Goal: Information Seeking & Learning: Learn about a topic

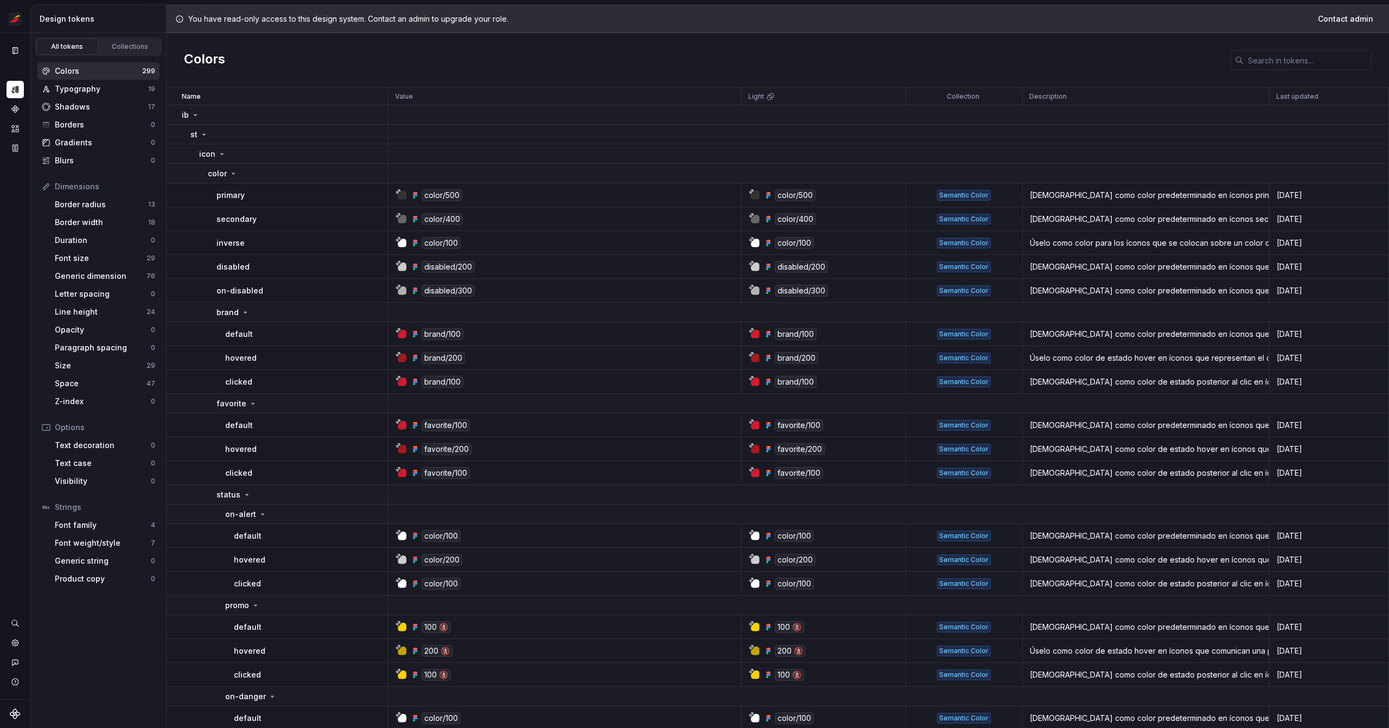
click at [73, 23] on div "Design tokens" at bounding box center [101, 19] width 122 height 11
click at [27, 31] on button "Expand sidebar" at bounding box center [22, 32] width 15 height 15
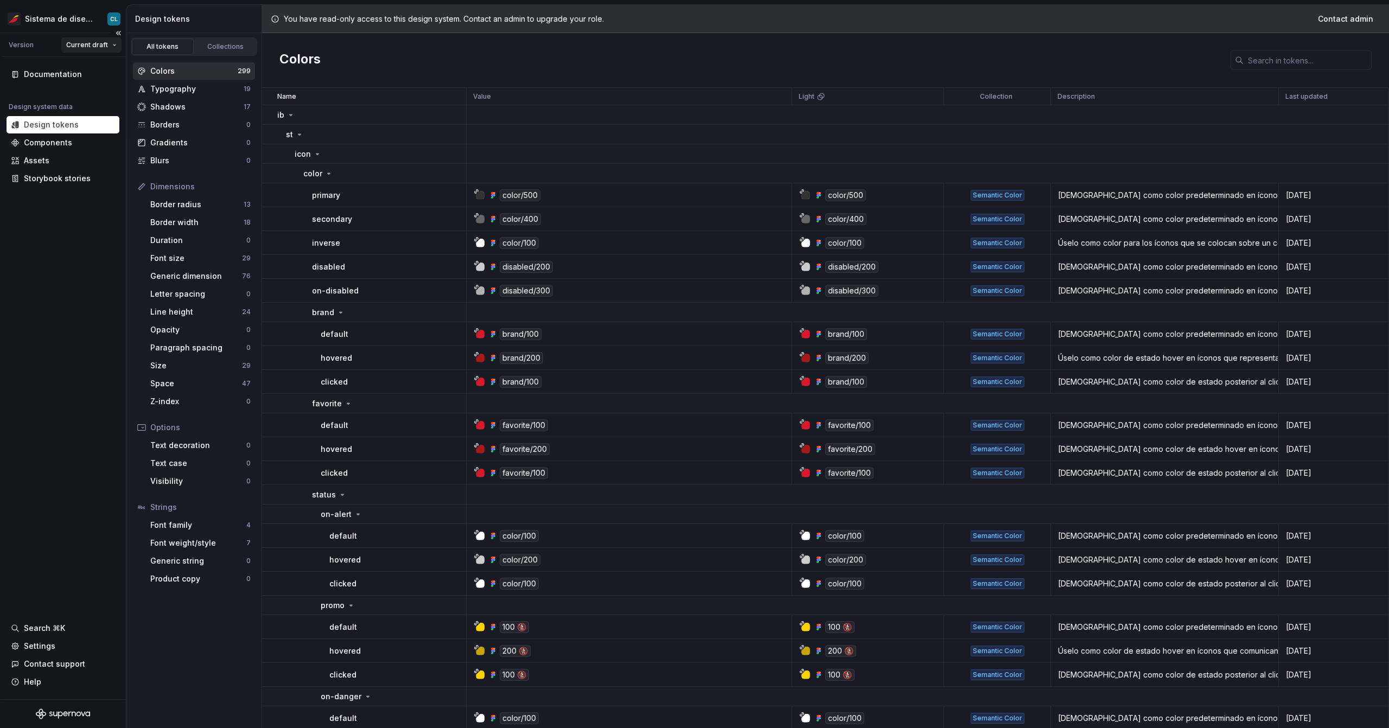
click at [78, 43] on html "Sistema de diseño Iberia CL Version Current draft Documentation Design system d…" at bounding box center [694, 364] width 1389 height 728
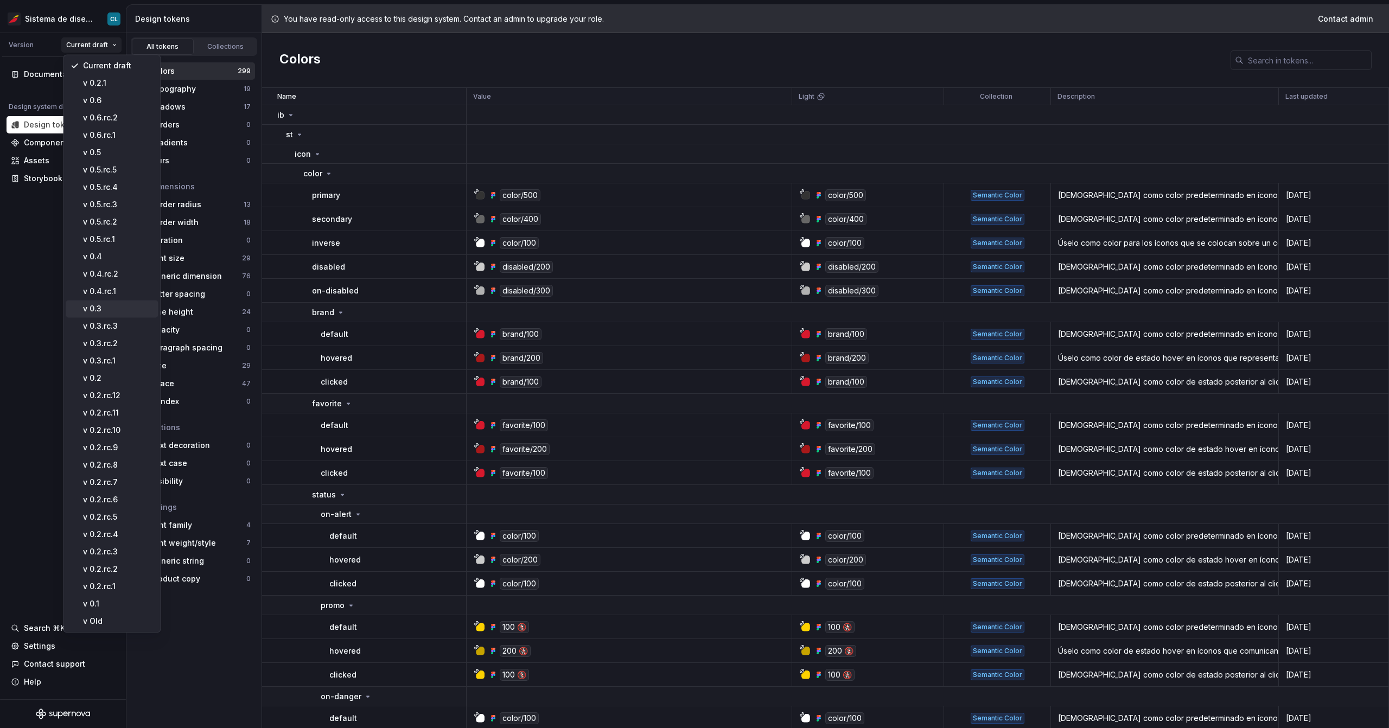
click at [109, 303] on div "v 0.3" at bounding box center [118, 308] width 71 height 11
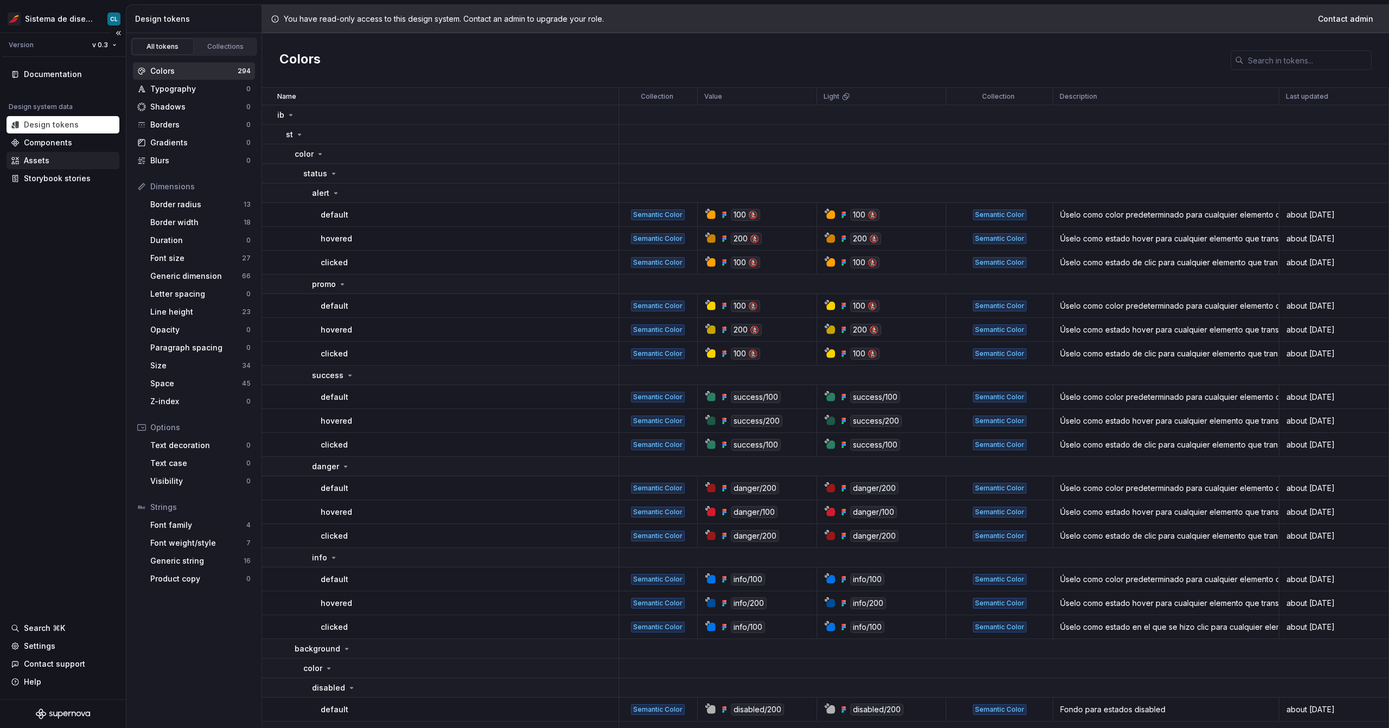
click at [29, 161] on div "Assets" at bounding box center [36, 160] width 25 height 11
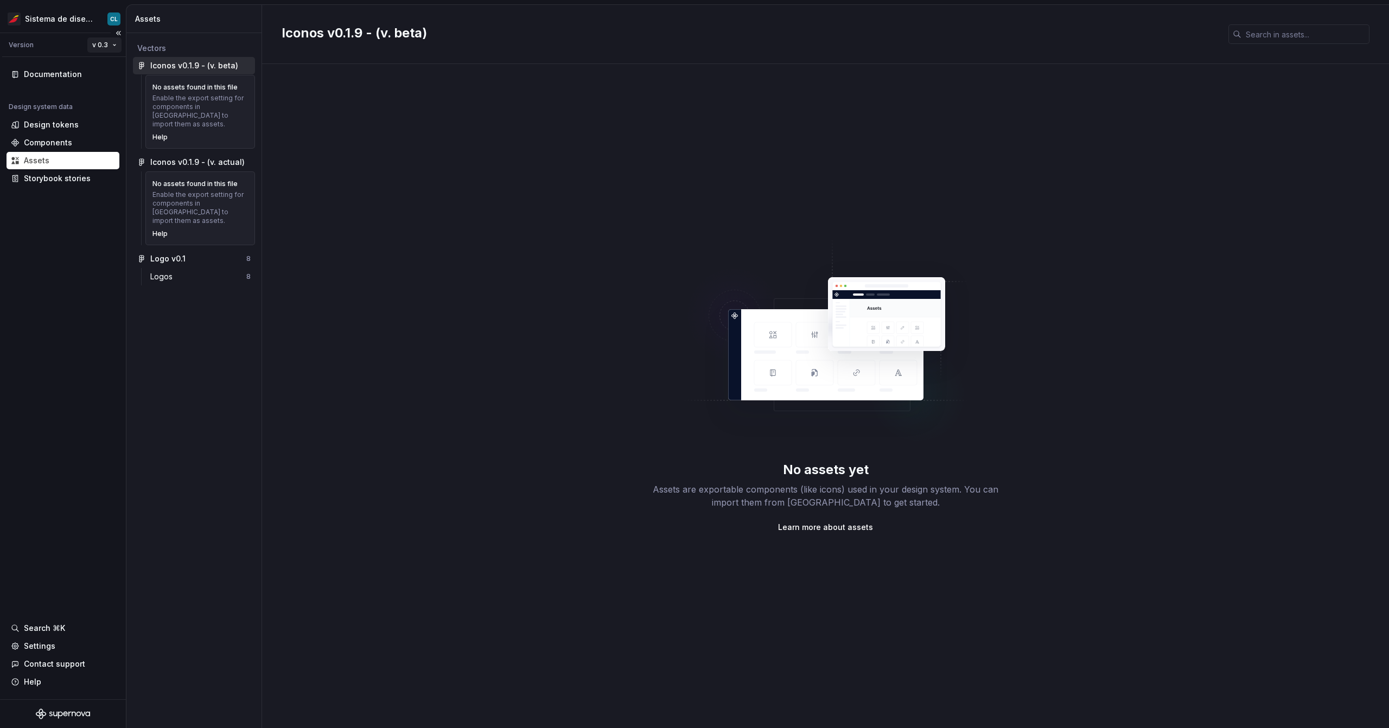
click at [102, 46] on html "Sistema de diseño Iberia CL Version v 0.3 Documentation Design system data Desi…" at bounding box center [694, 364] width 1389 height 728
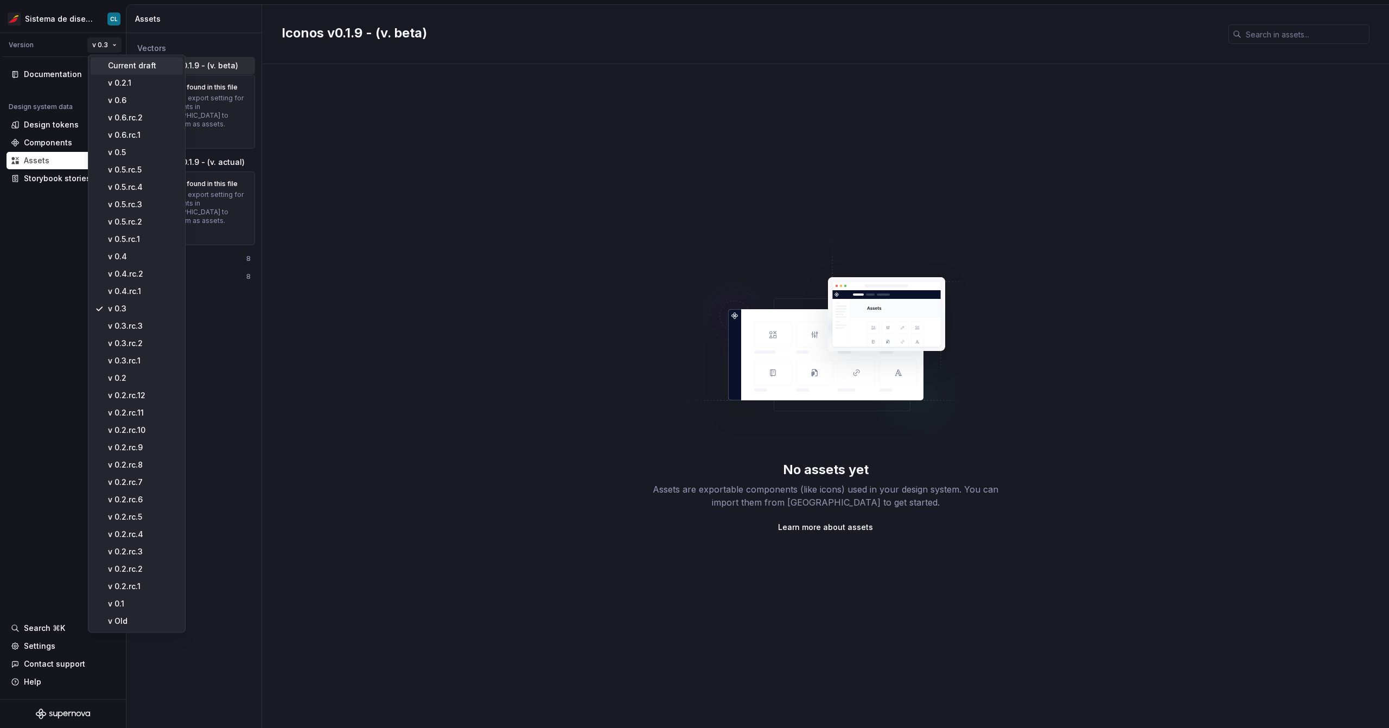
click at [128, 70] on div "Current draft" at bounding box center [143, 65] width 71 height 11
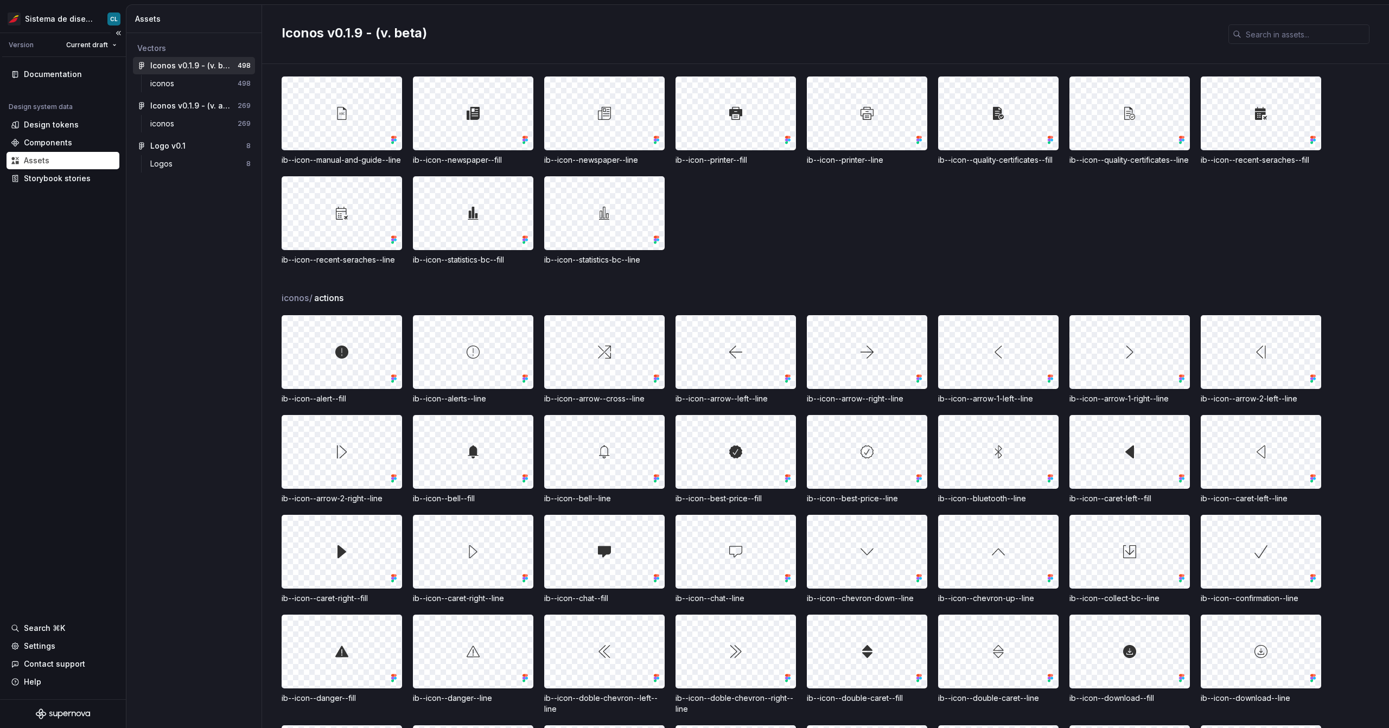
scroll to position [820, 0]
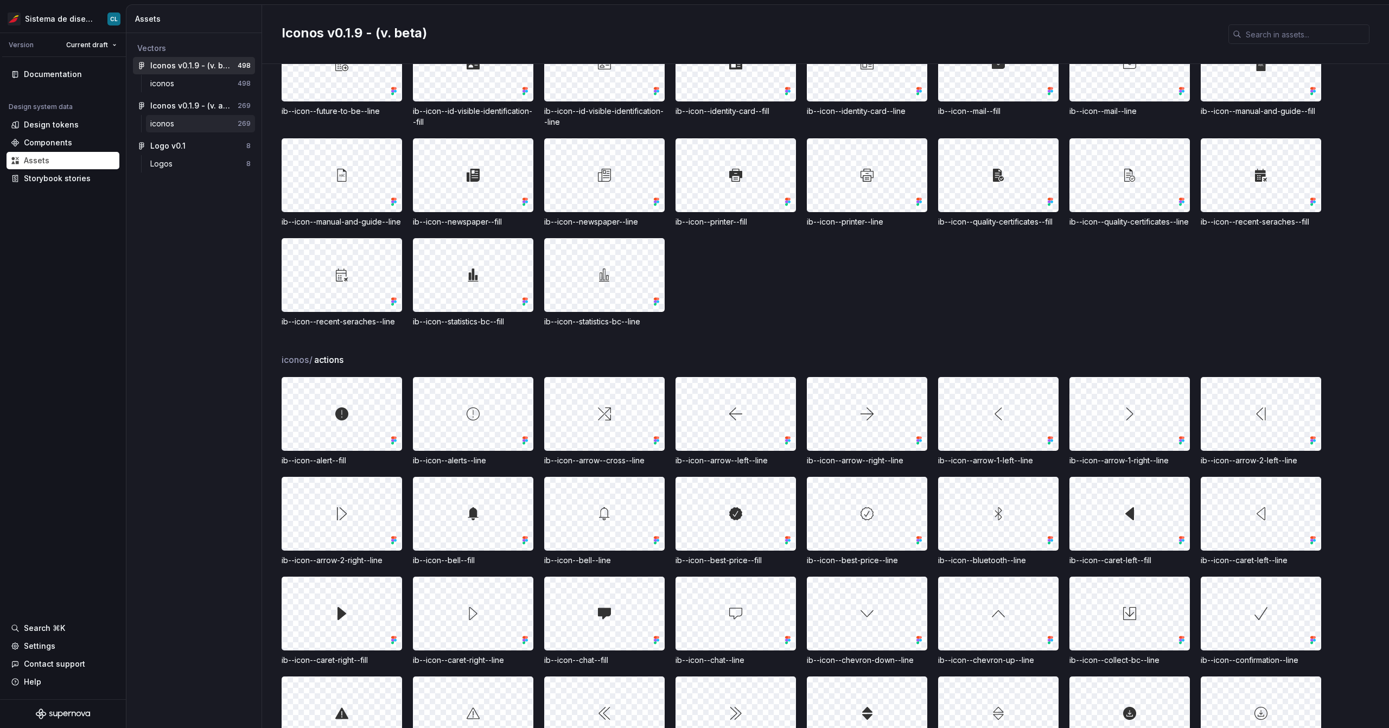
click at [185, 124] on div "iconos" at bounding box center [193, 123] width 87 height 11
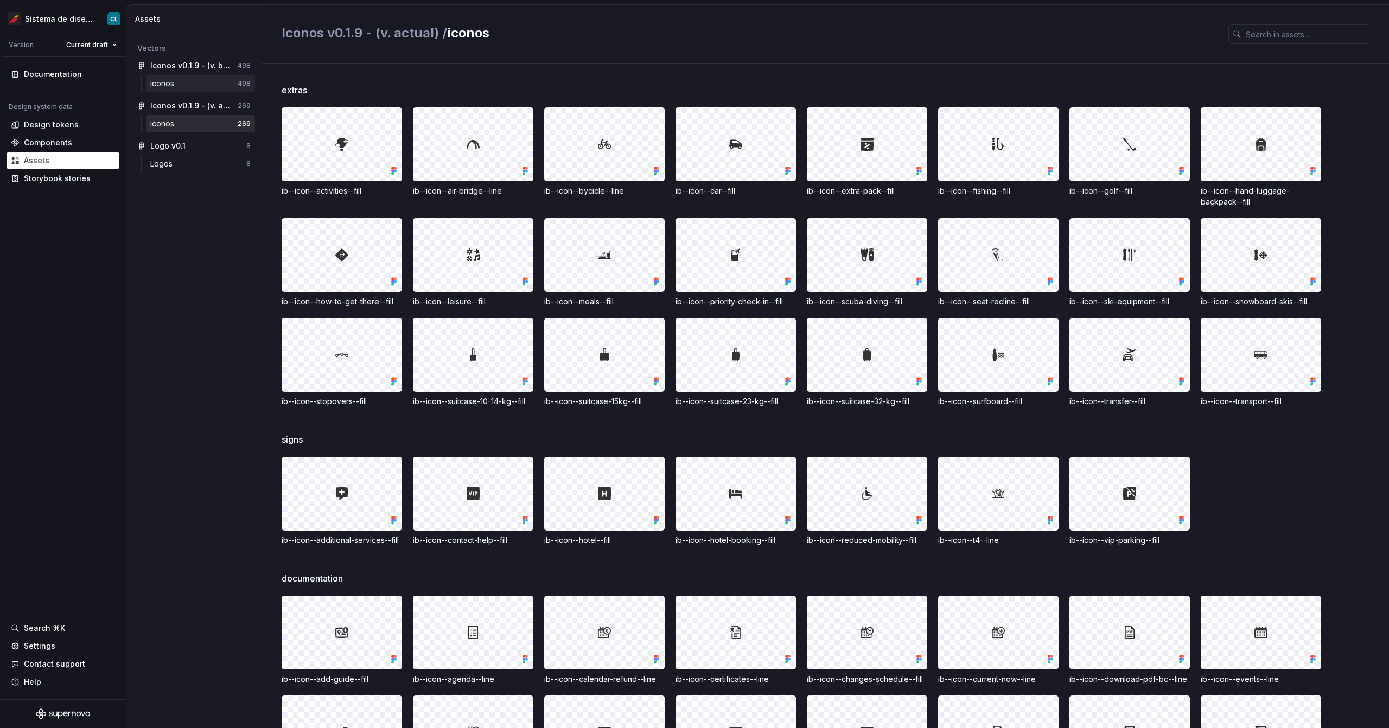
click at [180, 86] on div "iconos" at bounding box center [193, 83] width 87 height 11
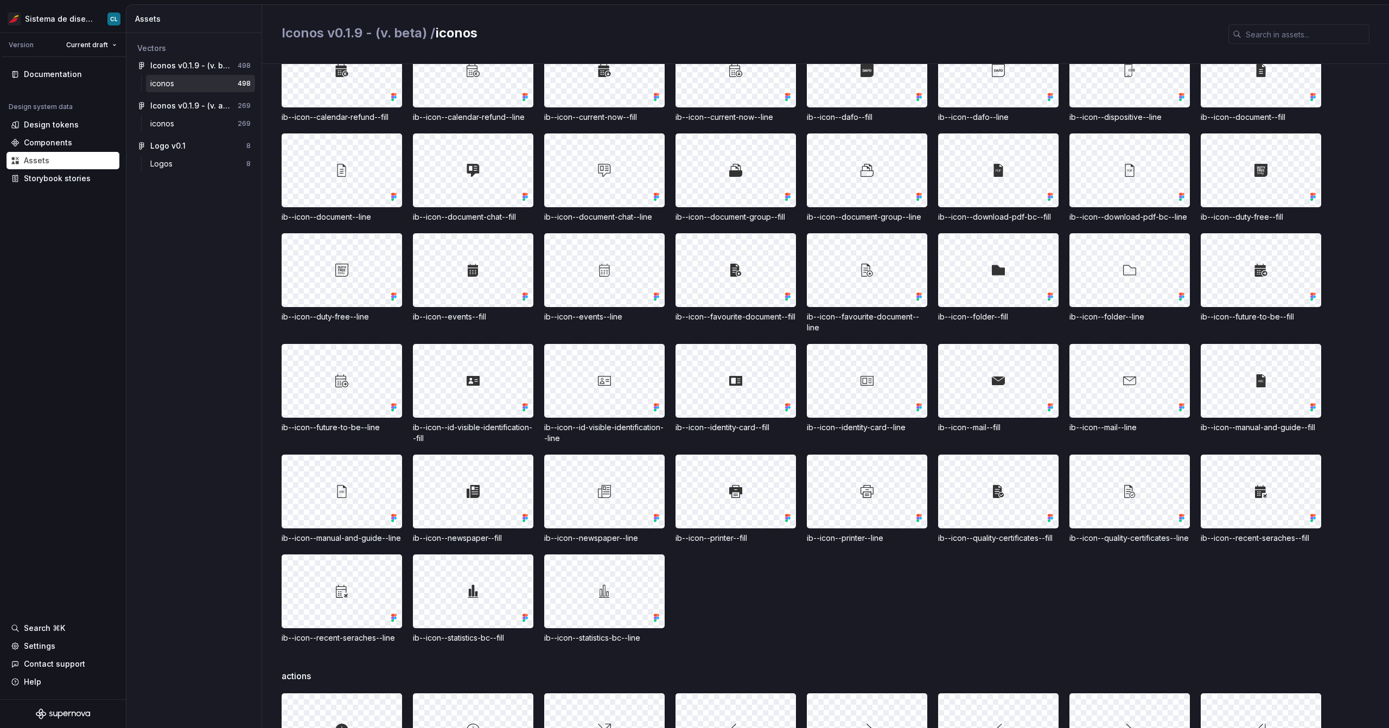
scroll to position [732, 0]
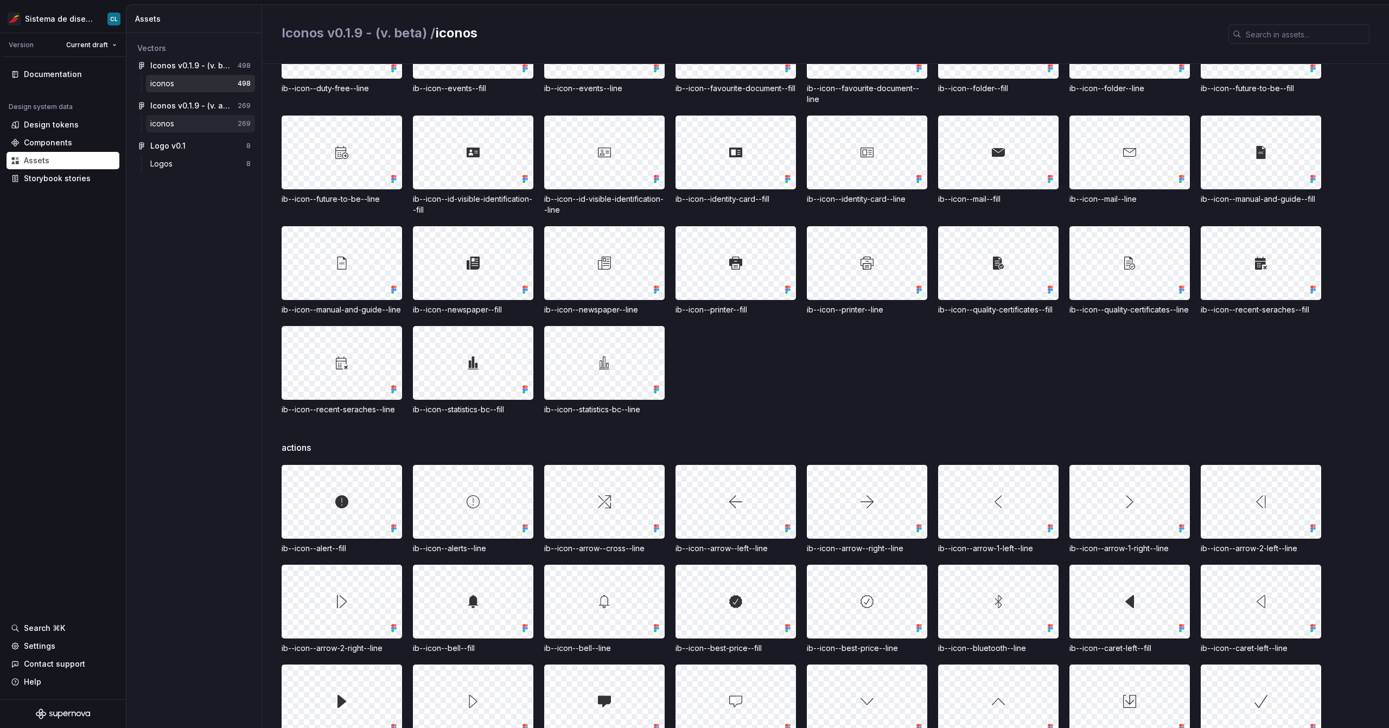
click at [174, 116] on div "iconos 269" at bounding box center [200, 123] width 109 height 17
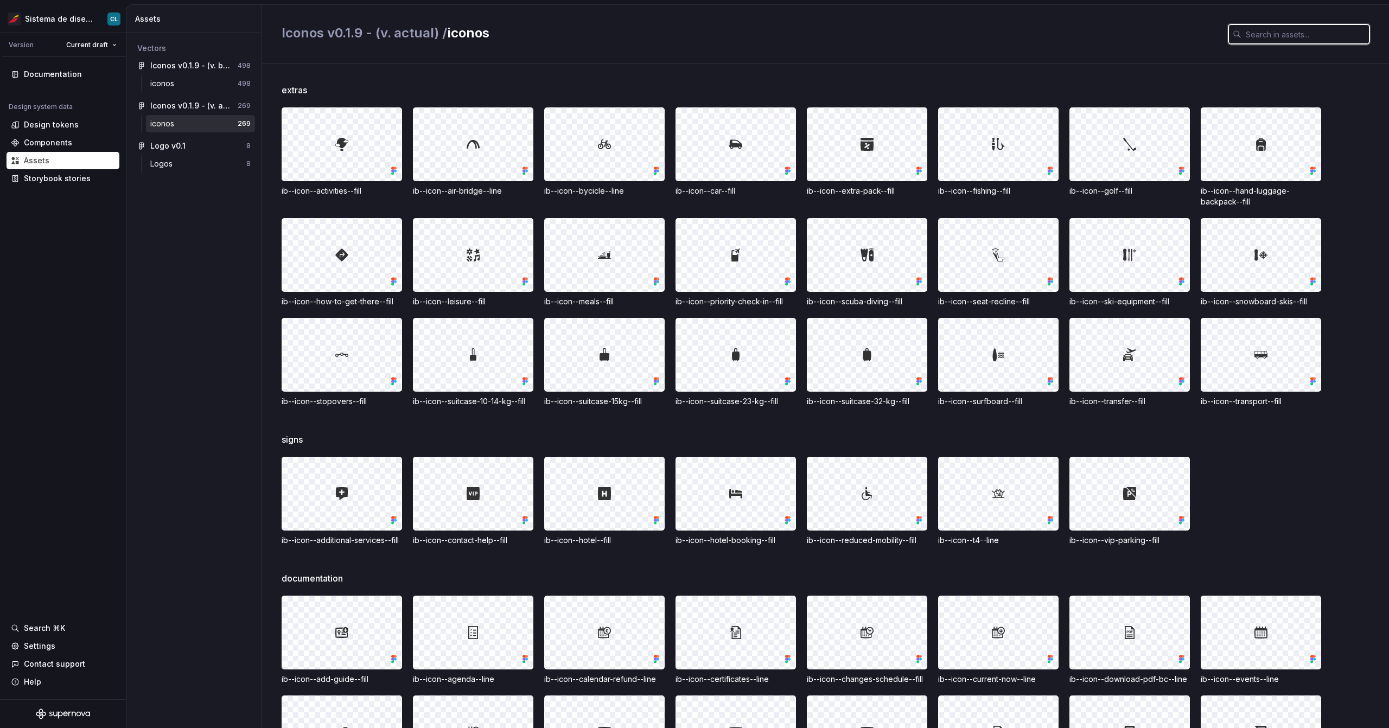
click at [1250, 39] on input "text" at bounding box center [1305, 34] width 128 height 20
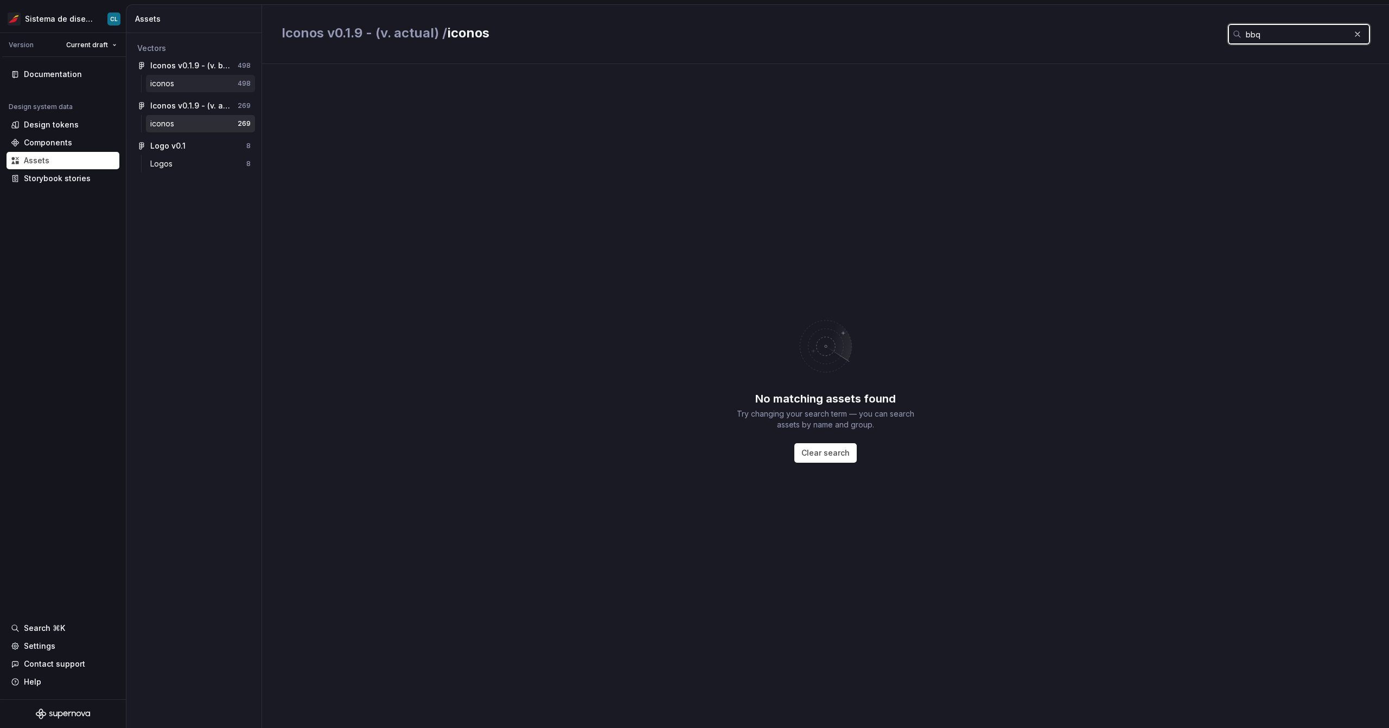
type input "bbq"
click at [169, 86] on div "iconos" at bounding box center [164, 83] width 28 height 11
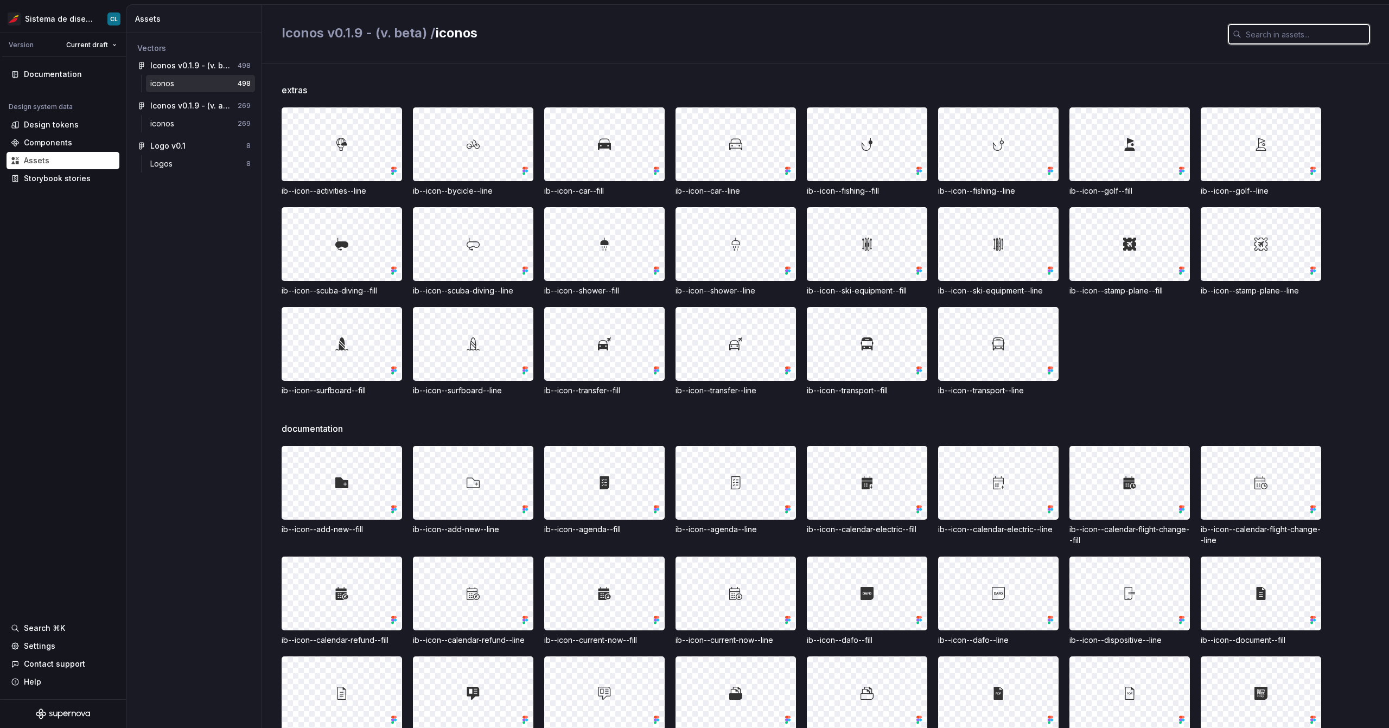
click at [1305, 34] on input "text" at bounding box center [1305, 34] width 128 height 20
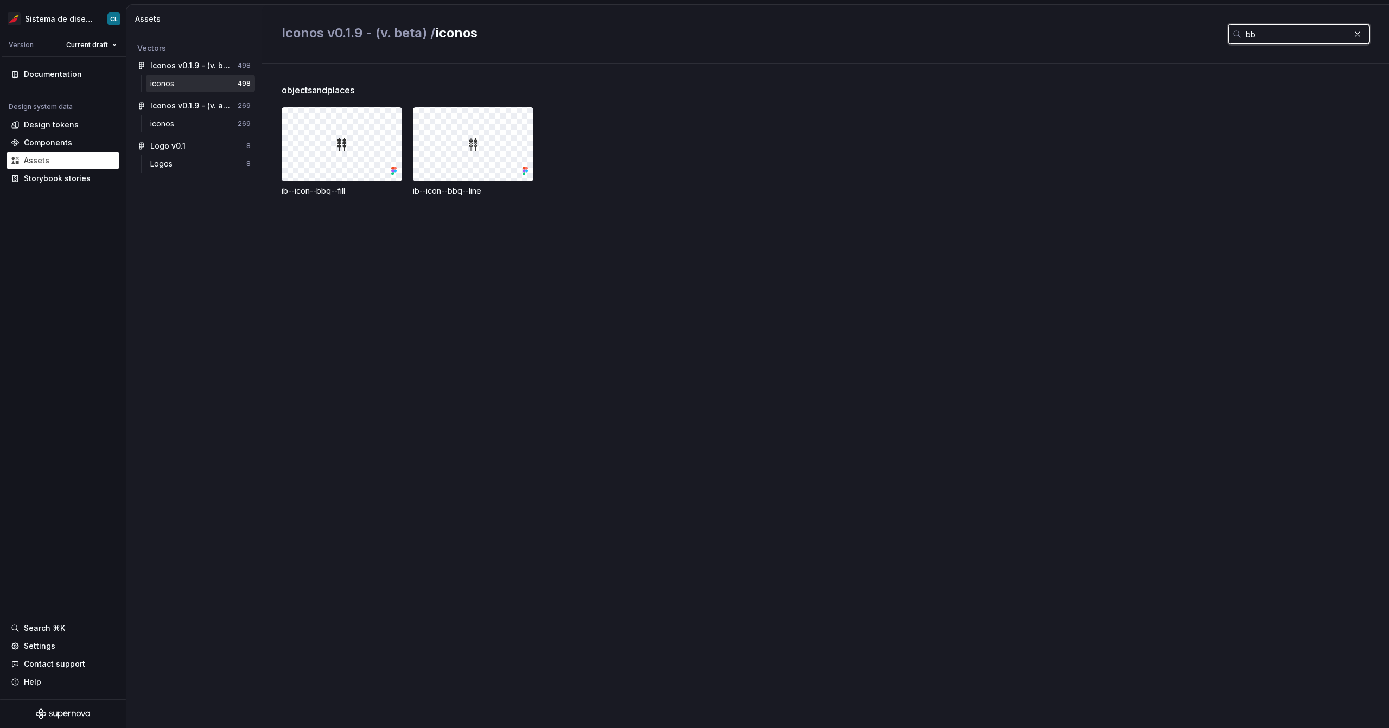
type input "bb"
click at [359, 143] on div at bounding box center [341, 144] width 119 height 73
drag, startPoint x: 348, startPoint y: 146, endPoint x: 318, endPoint y: 150, distance: 30.1
click at [318, 150] on div at bounding box center [341, 144] width 119 height 73
click at [453, 192] on div "ib--icon--bbq--line" at bounding box center [473, 191] width 120 height 11
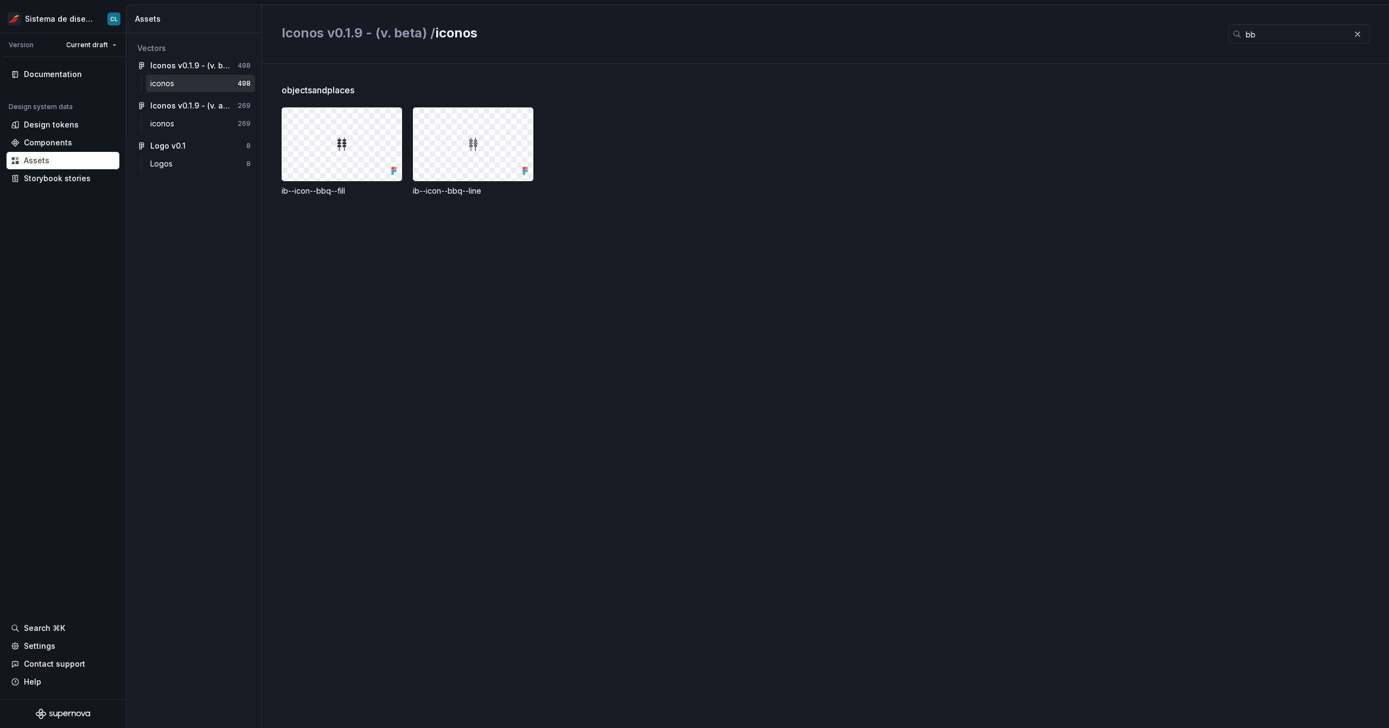
click at [456, 399] on div "objectsandplaces ib--icon--bbq--fill ib--icon--bbq--line" at bounding box center [835, 396] width 1107 height 664
click at [50, 129] on div "Design tokens" at bounding box center [51, 124] width 55 height 11
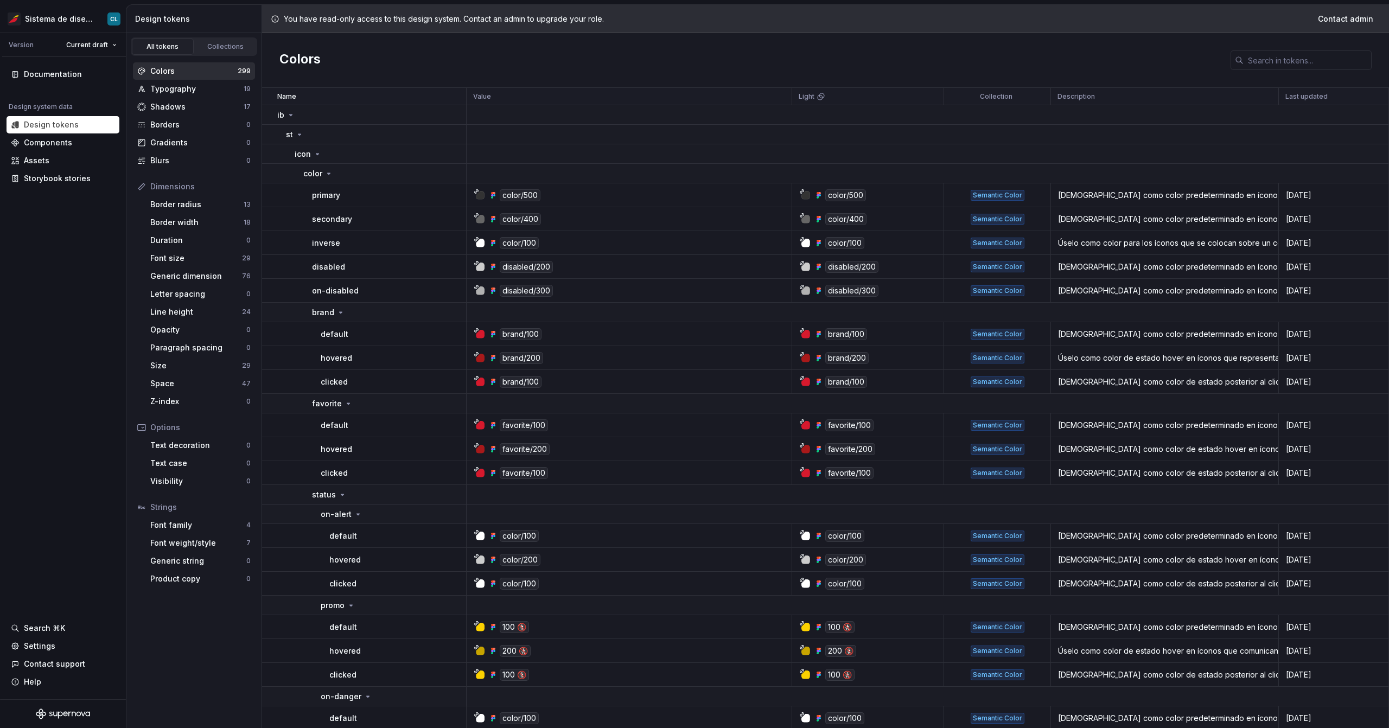
click at [196, 374] on div "Dimensions Border radius 13 Border width 18 Duration 0 Font size 29 Generic dim…" at bounding box center [194, 294] width 122 height 232
click at [199, 380] on div "Space" at bounding box center [196, 383] width 92 height 11
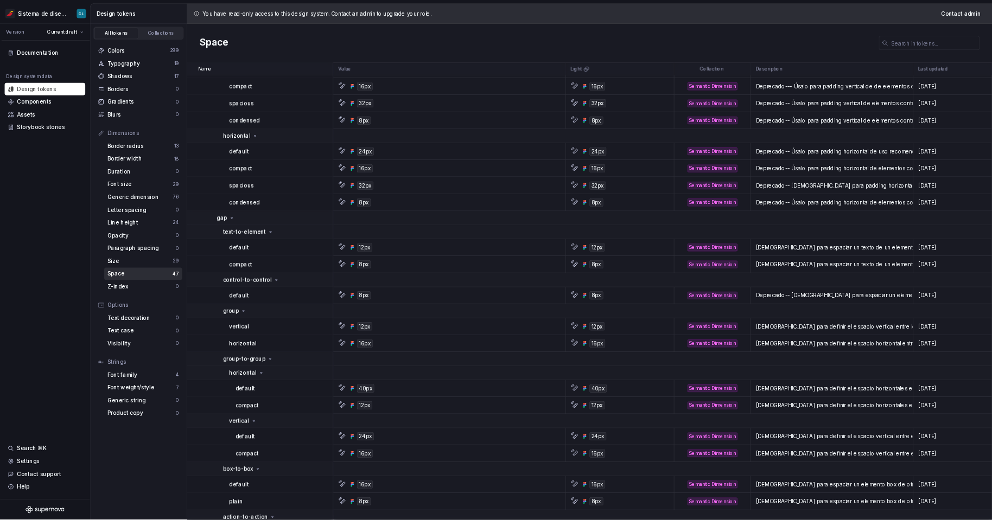
scroll to position [271, 0]
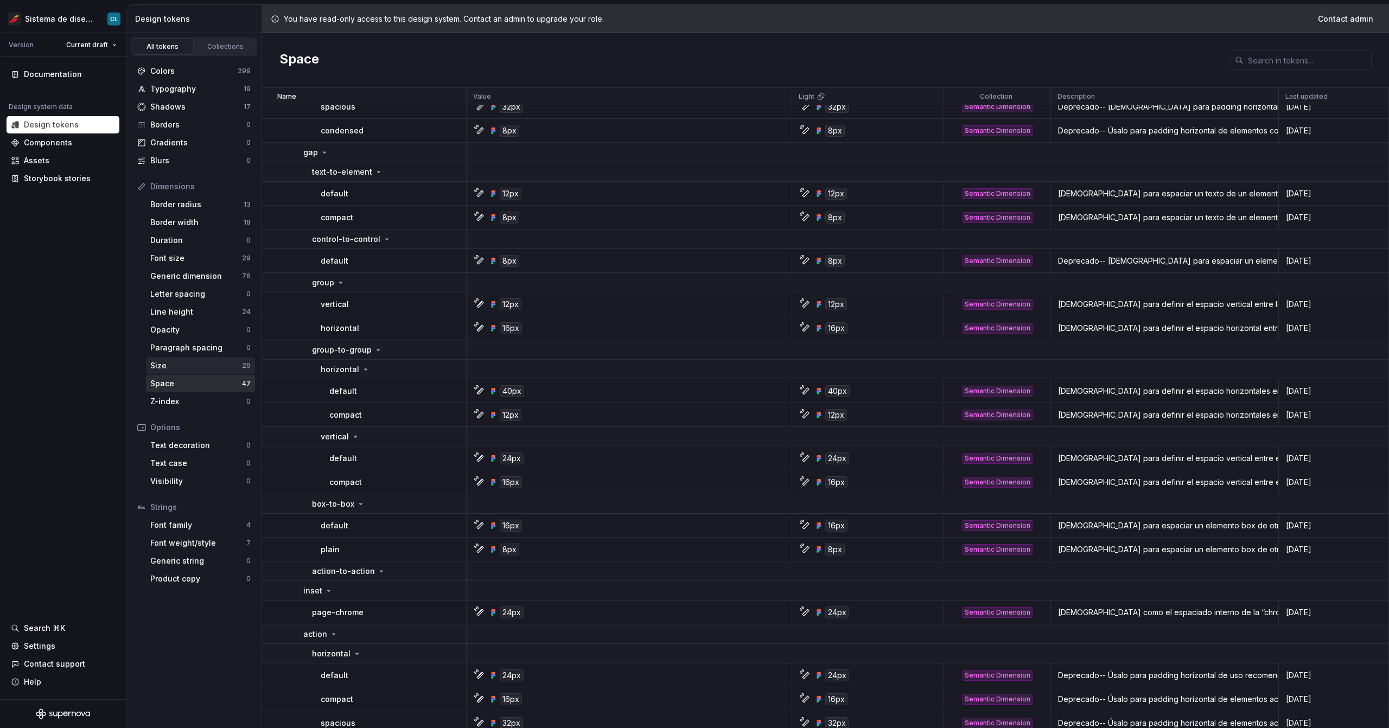
click at [184, 367] on div "Size" at bounding box center [196, 365] width 92 height 11
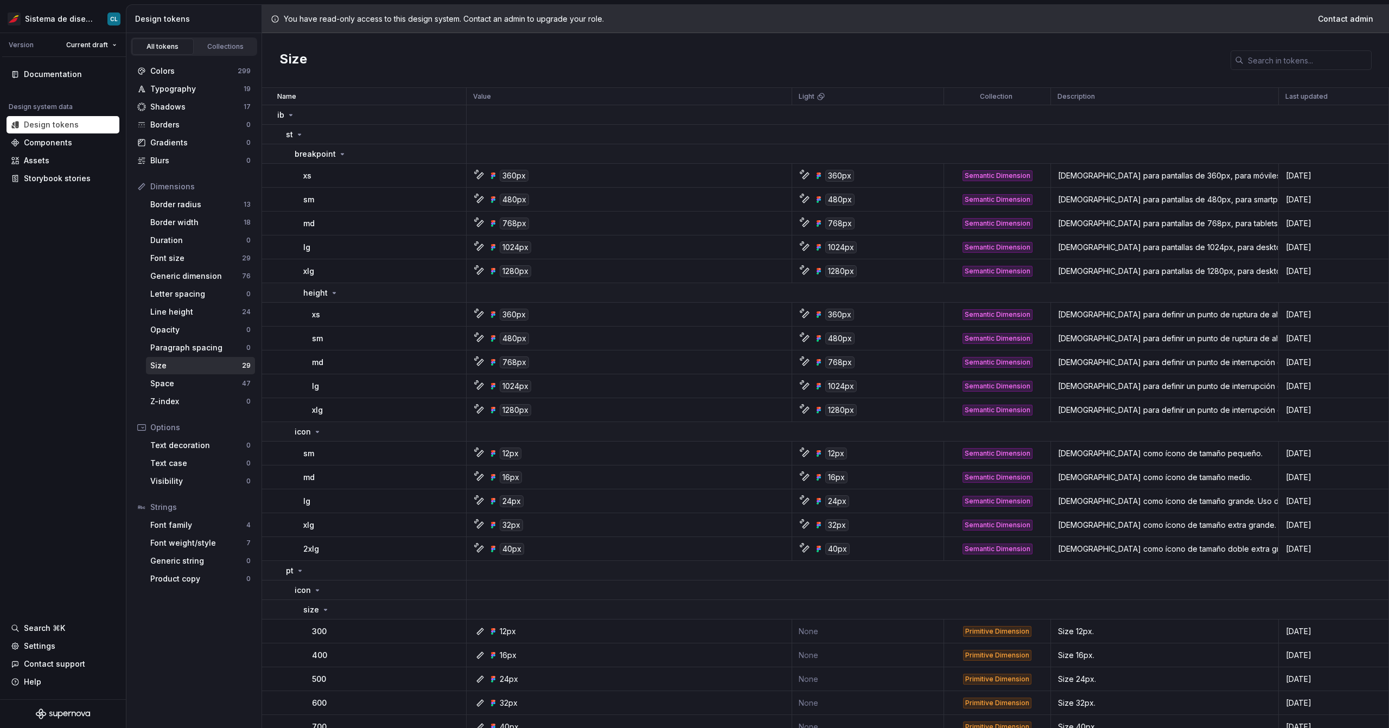
click at [310, 248] on div "lg" at bounding box center [384, 247] width 162 height 11
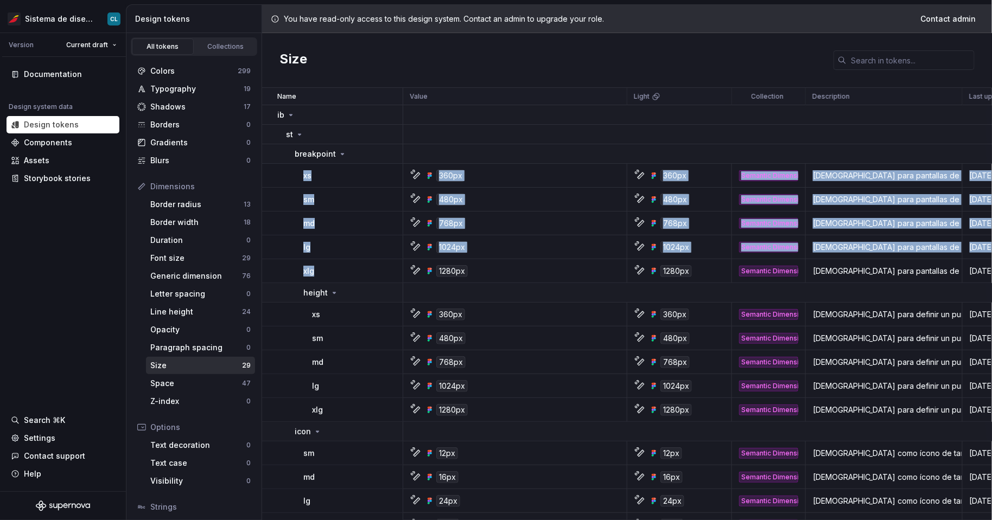
drag, startPoint x: 317, startPoint y: 273, endPoint x: 293, endPoint y: 170, distance: 106.4
drag, startPoint x: 506, startPoint y: 280, endPoint x: 295, endPoint y: 168, distance: 238.5
click at [480, 175] on div "360px" at bounding box center [518, 176] width 216 height 12
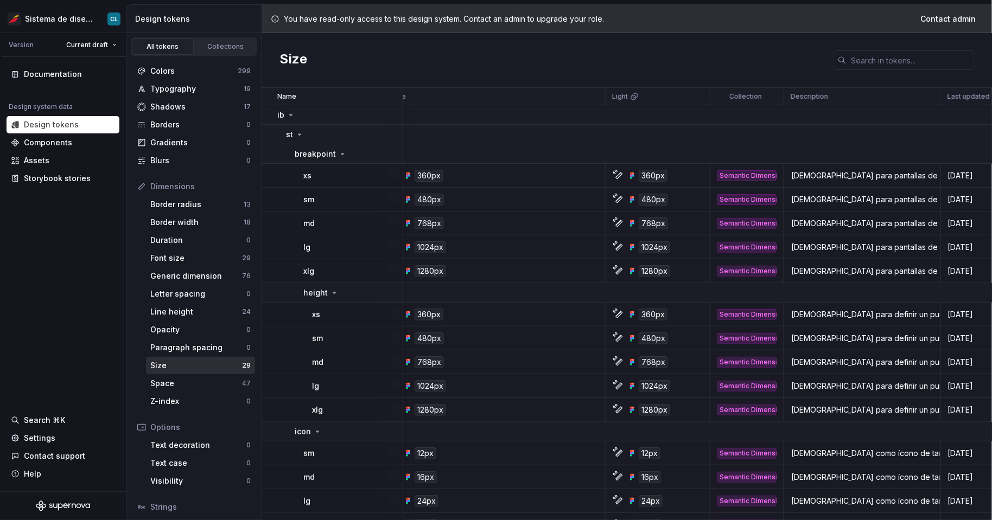
scroll to position [0, 35]
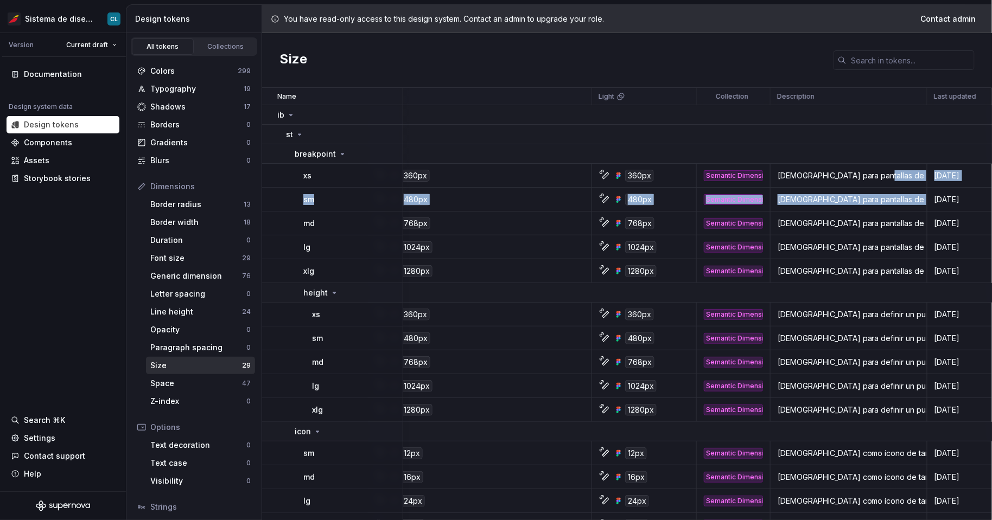
drag, startPoint x: 870, startPoint y: 178, endPoint x: 887, endPoint y: 199, distance: 26.9
click at [887, 199] on div "[DEMOGRAPHIC_DATA] para pantallas de 480px, para smartphones estándar en orient…" at bounding box center [848, 199] width 155 height 11
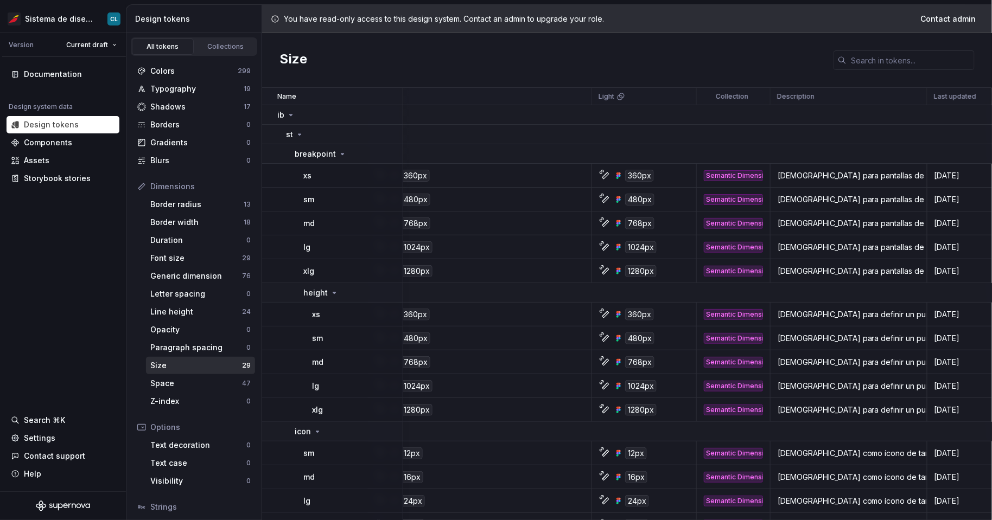
drag, startPoint x: 843, startPoint y: 218, endPoint x: 909, endPoint y: 226, distance: 66.1
click at [909, 226] on div "[DEMOGRAPHIC_DATA] para pantallas de 768px, para tablets en orientación vertica…" at bounding box center [848, 223] width 155 height 11
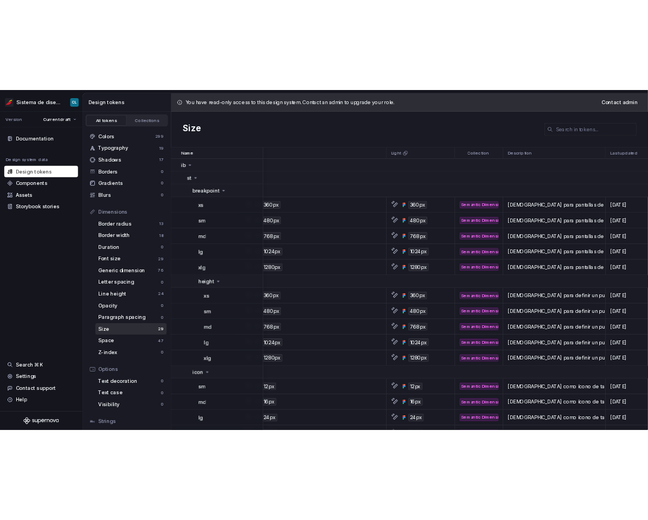
scroll to position [0, 49]
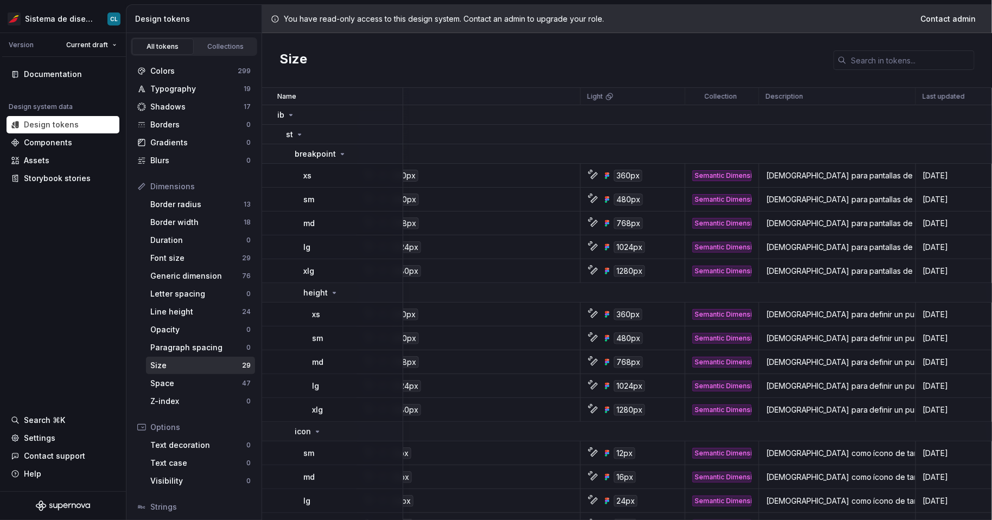
click at [903, 271] on div "[DEMOGRAPHIC_DATA] para pantallas de 1280px, para desktop en orientación vertic…" at bounding box center [836, 271] width 155 height 11
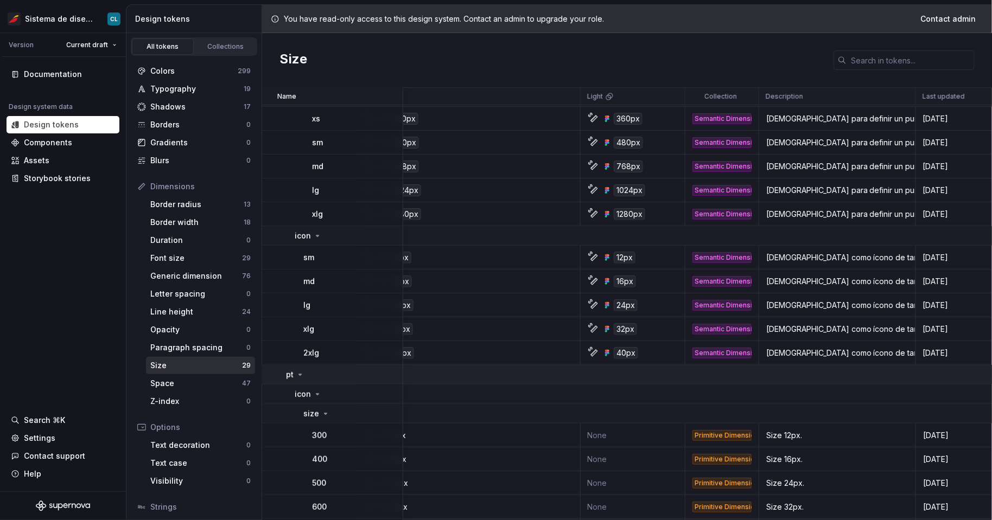
click at [289, 380] on td "pt" at bounding box center [332, 375] width 141 height 20
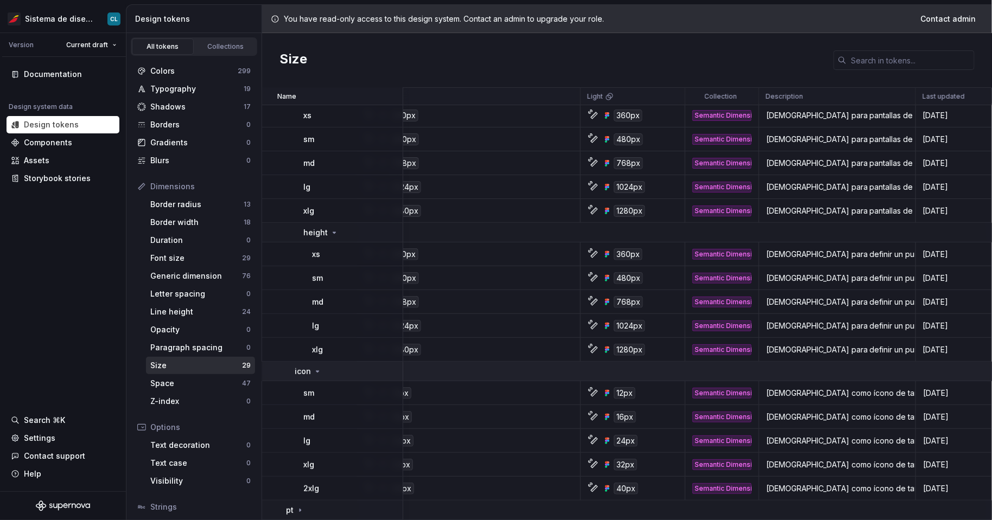
click at [314, 373] on div "icon" at bounding box center [308, 371] width 27 height 11
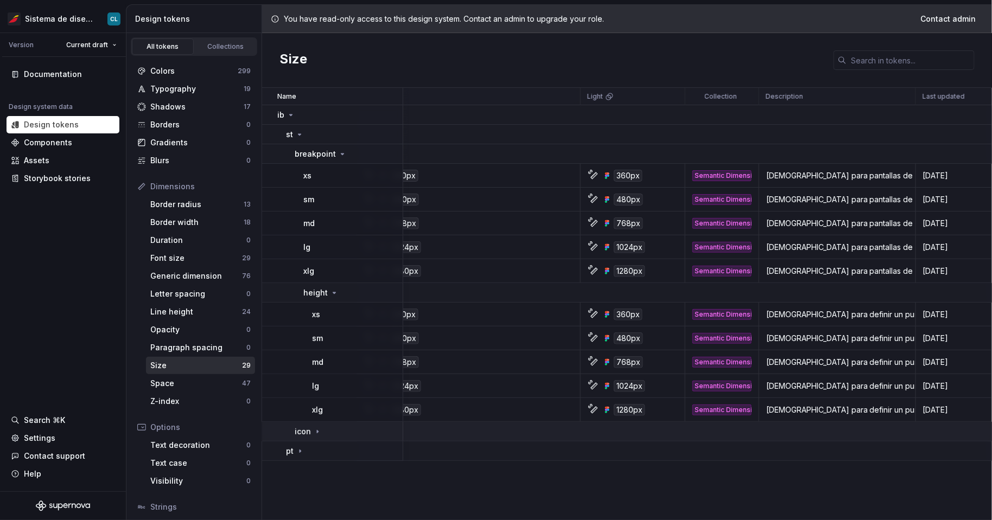
scroll to position [0, 46]
click at [318, 291] on p "height" at bounding box center [315, 292] width 24 height 11
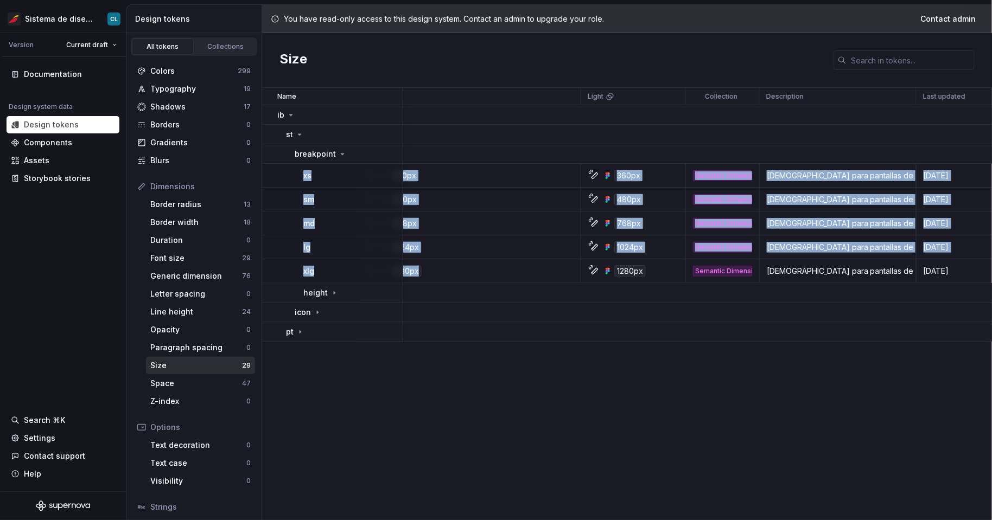
drag, startPoint x: 308, startPoint y: 189, endPoint x: 526, endPoint y: 277, distance: 235.8
click at [526, 277] on tbody "ib st breakpoint xs 360px 360px Semantic Dimension [DEMOGRAPHIC_DATA] para pant…" at bounding box center [604, 223] width 776 height 236
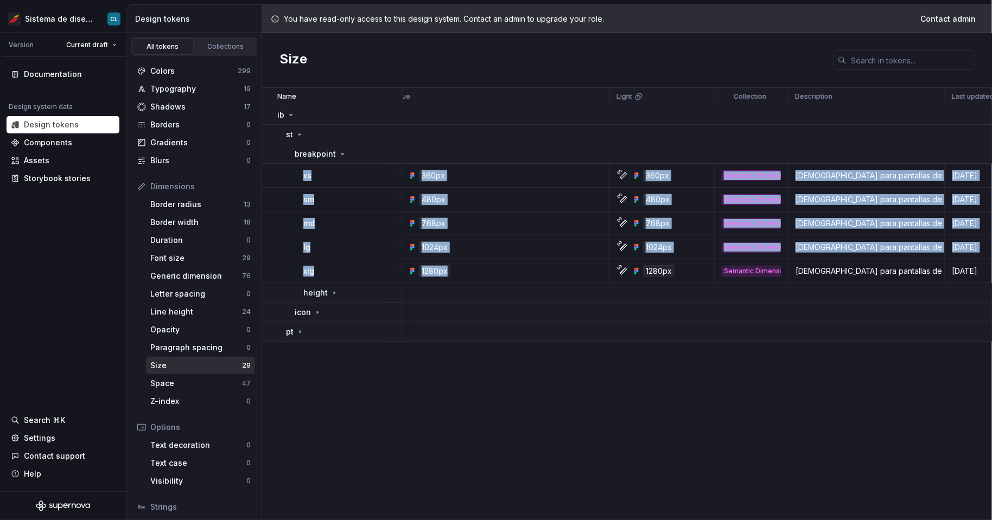
scroll to position [0, 0]
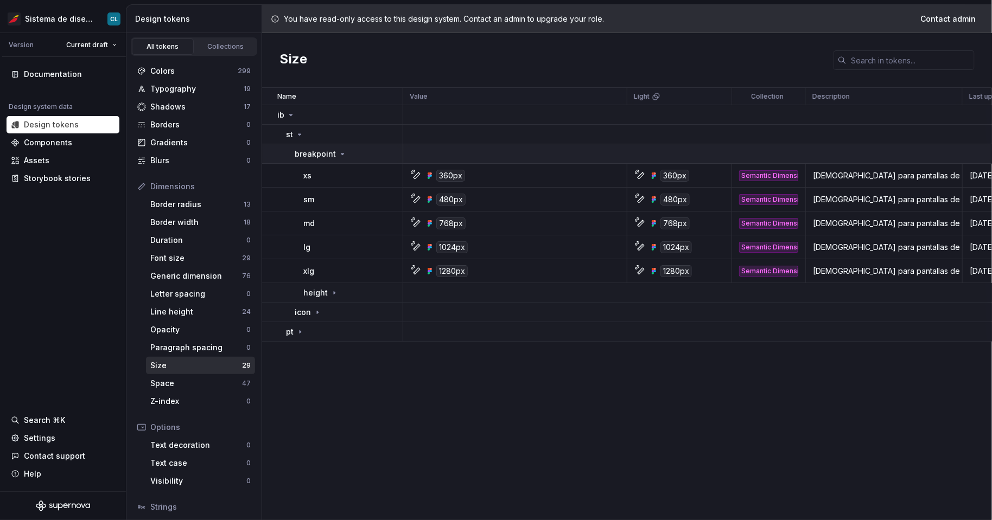
click at [328, 153] on p "breakpoint" at bounding box center [315, 154] width 41 height 11
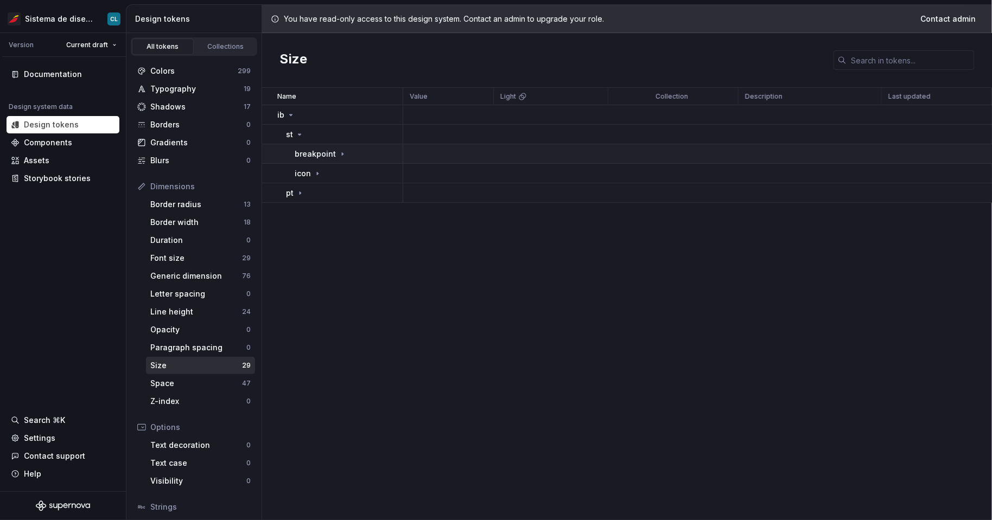
click at [323, 158] on p "breakpoint" at bounding box center [315, 154] width 41 height 11
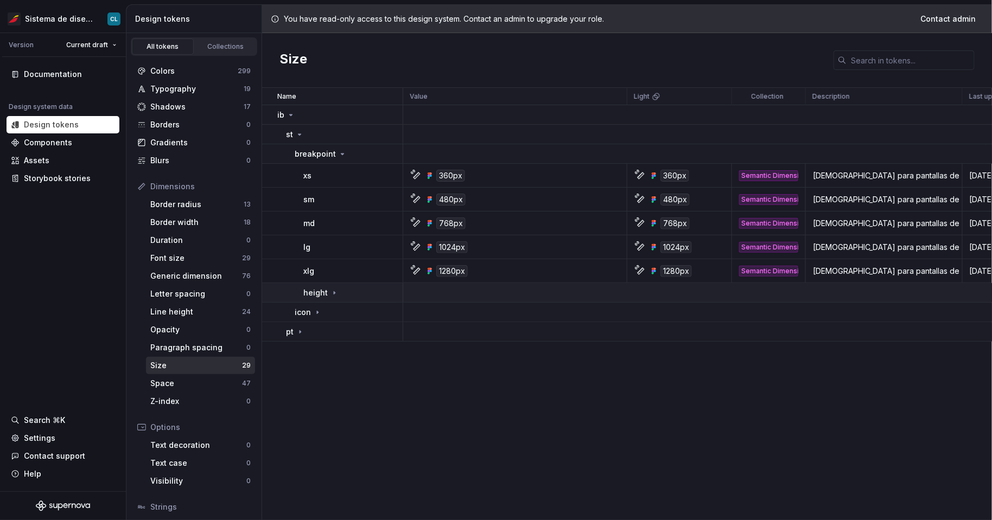
click at [321, 297] on p "height" at bounding box center [315, 292] width 24 height 11
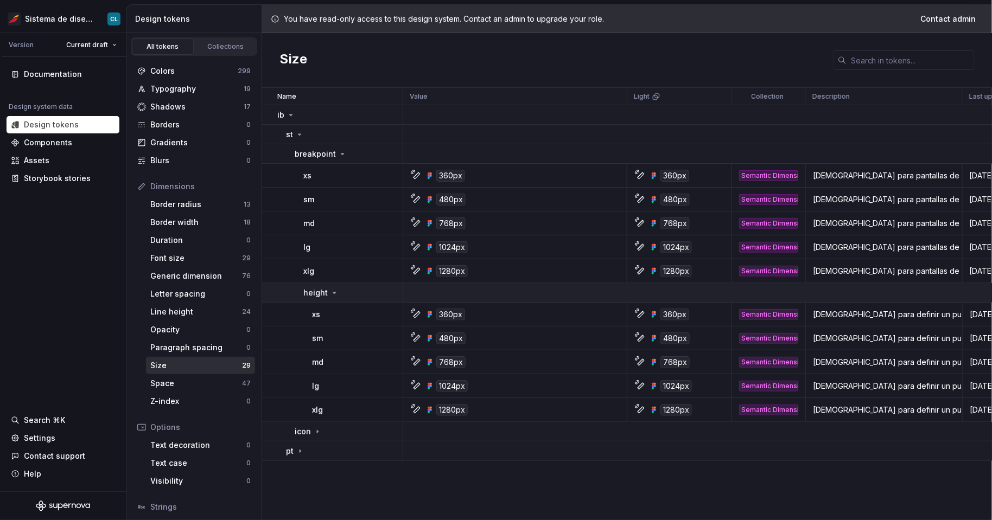
click at [321, 293] on p "height" at bounding box center [315, 292] width 24 height 11
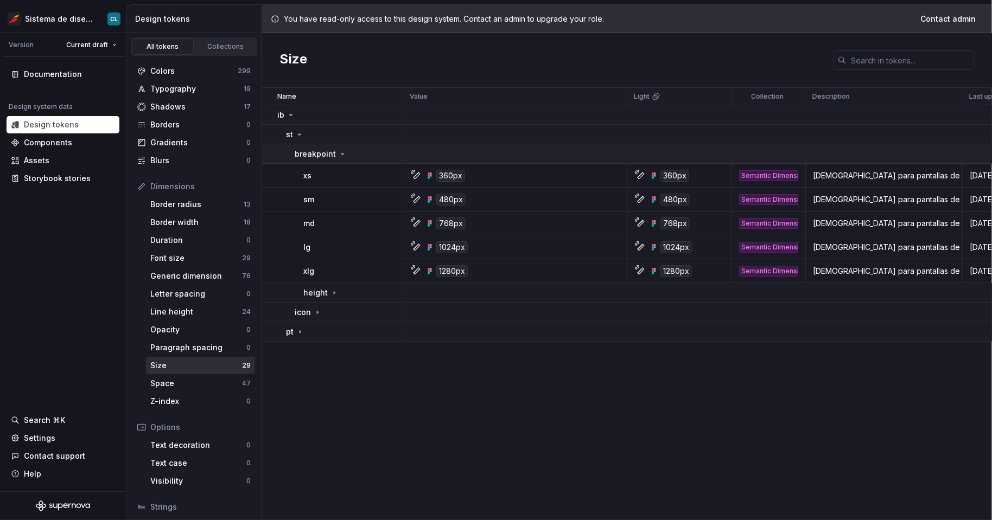
click at [338, 156] on icon at bounding box center [342, 154] width 9 height 9
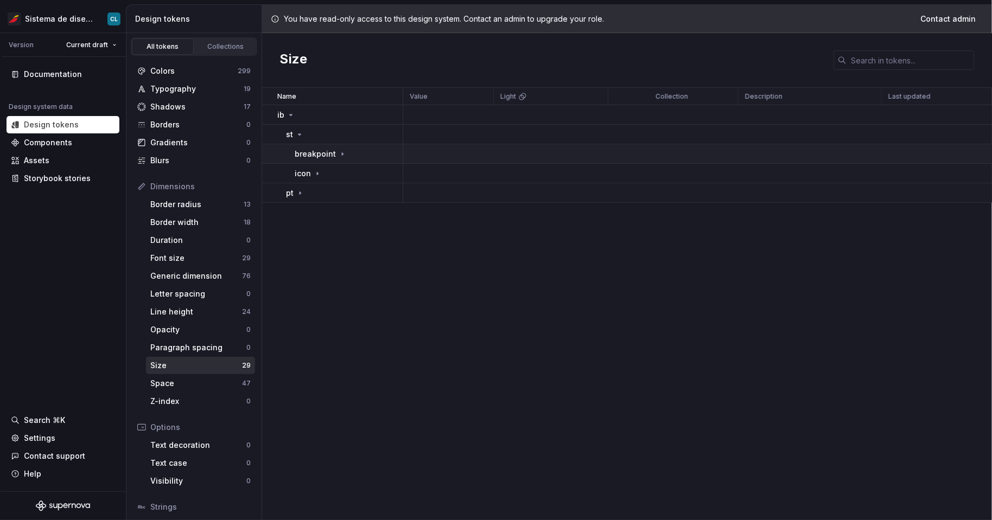
click at [333, 151] on div "breakpoint" at bounding box center [321, 154] width 52 height 11
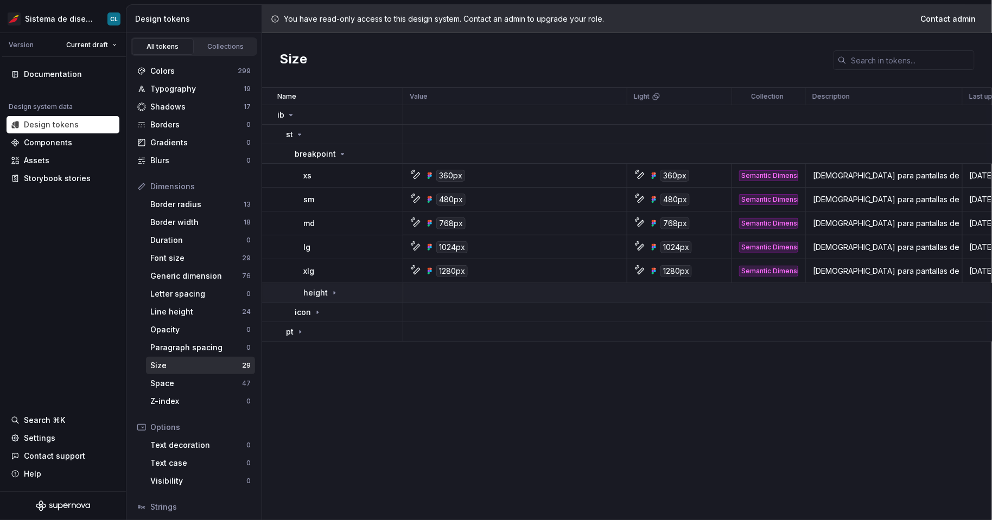
click at [321, 293] on p "height" at bounding box center [315, 292] width 24 height 11
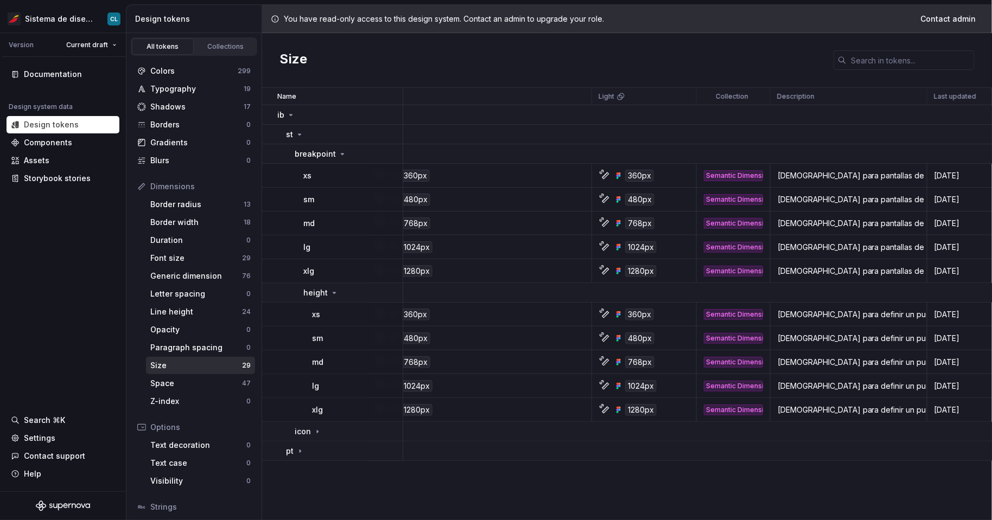
scroll to position [0, 46]
